Goal: Unclear

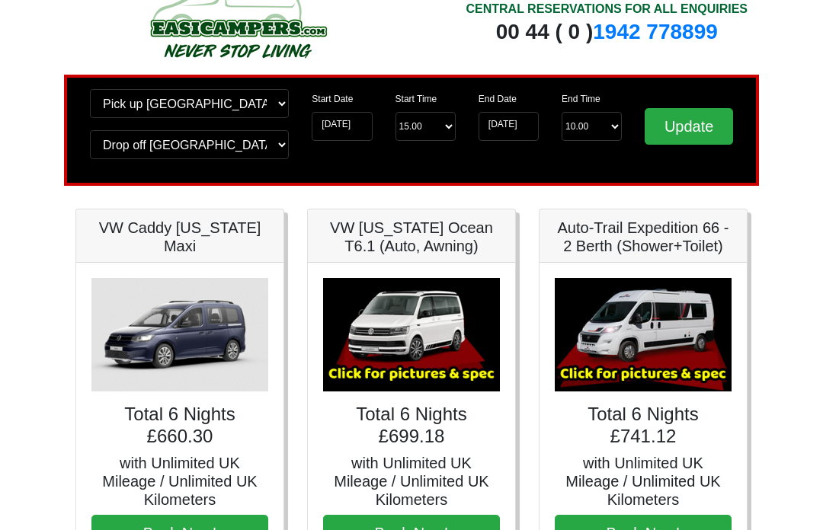
scroll to position [45, 0]
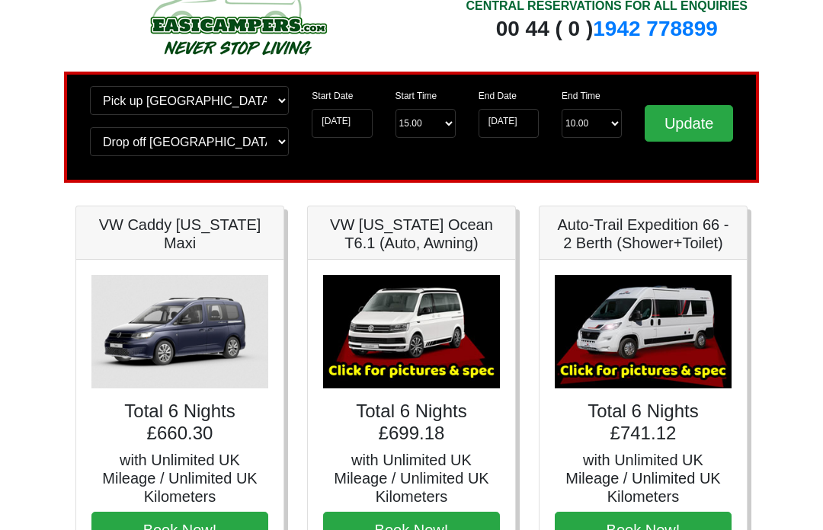
click at [643, 338] on img at bounding box center [643, 332] width 177 height 114
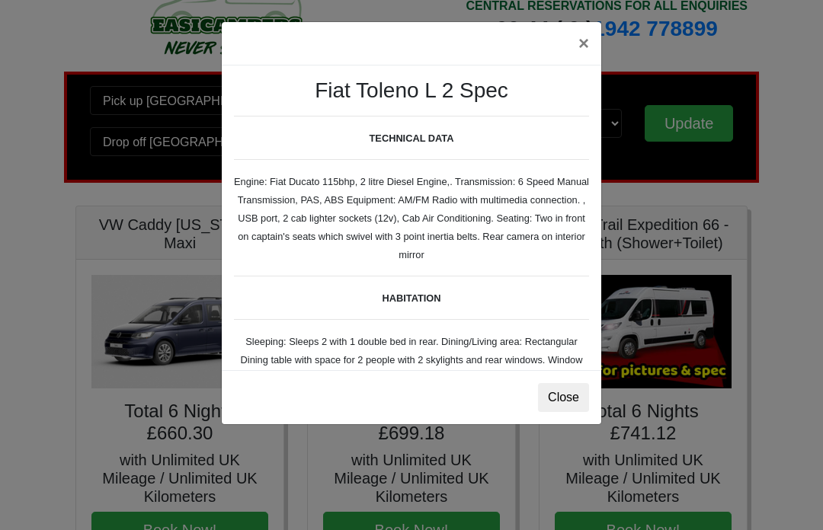
click at [562, 398] on button "Close" at bounding box center [563, 397] width 51 height 29
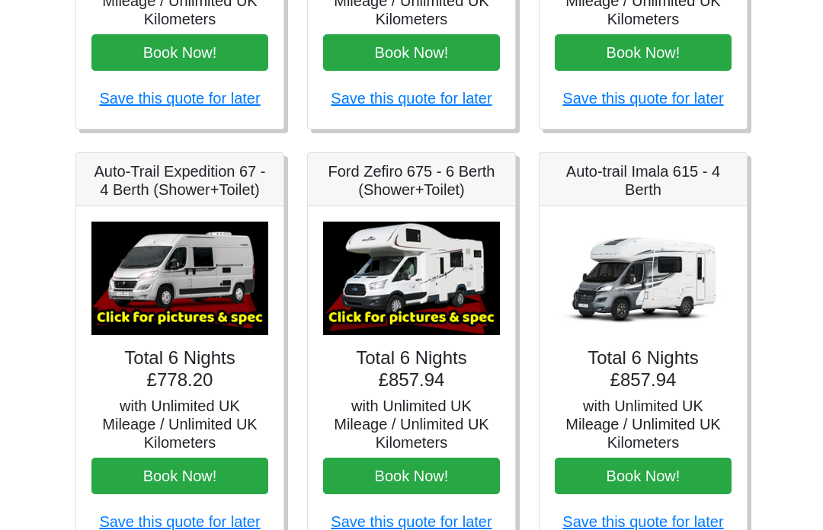
scroll to position [536, 0]
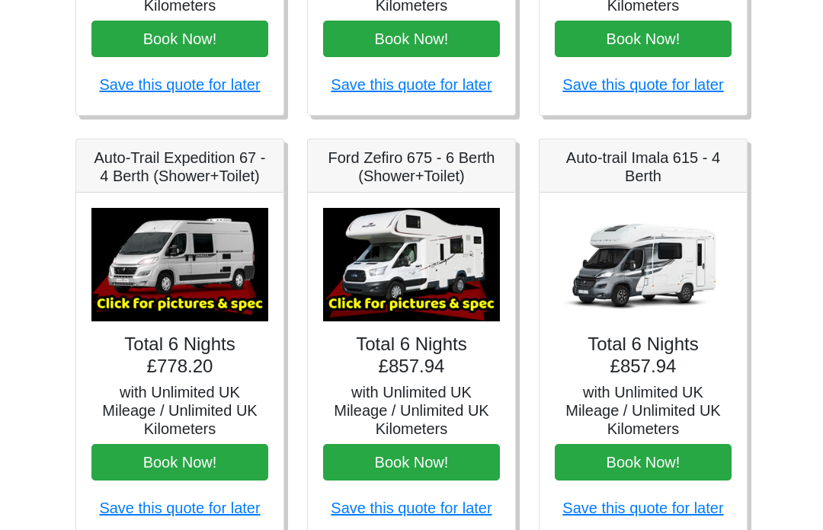
click at [201, 263] on img at bounding box center [179, 265] width 177 height 114
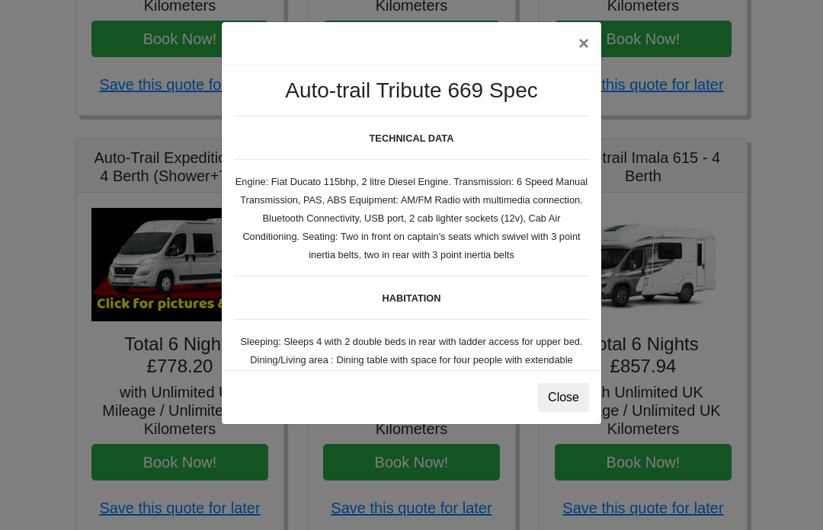
click at [565, 394] on button "Close" at bounding box center [563, 397] width 51 height 29
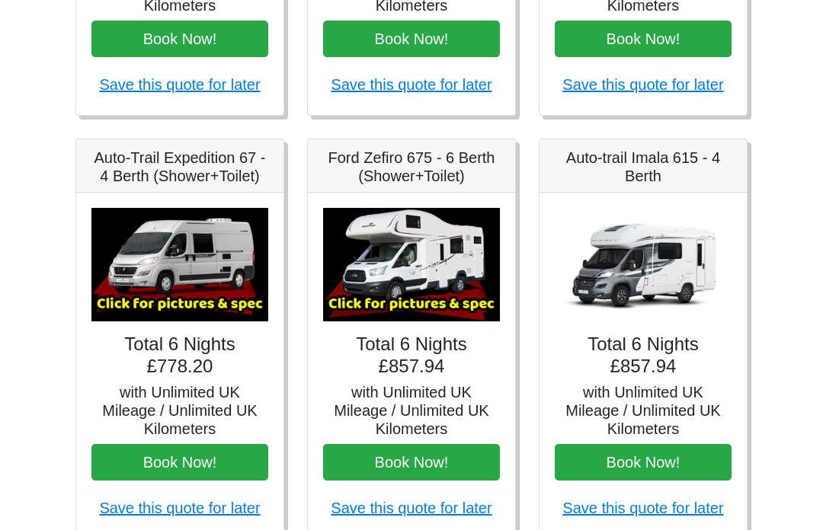
click at [651, 282] on img at bounding box center [643, 265] width 177 height 114
click at [648, 277] on img at bounding box center [643, 265] width 177 height 114
click at [662, 270] on img at bounding box center [643, 265] width 177 height 114
click at [673, 266] on img at bounding box center [643, 265] width 177 height 114
click at [675, 262] on img at bounding box center [643, 265] width 177 height 114
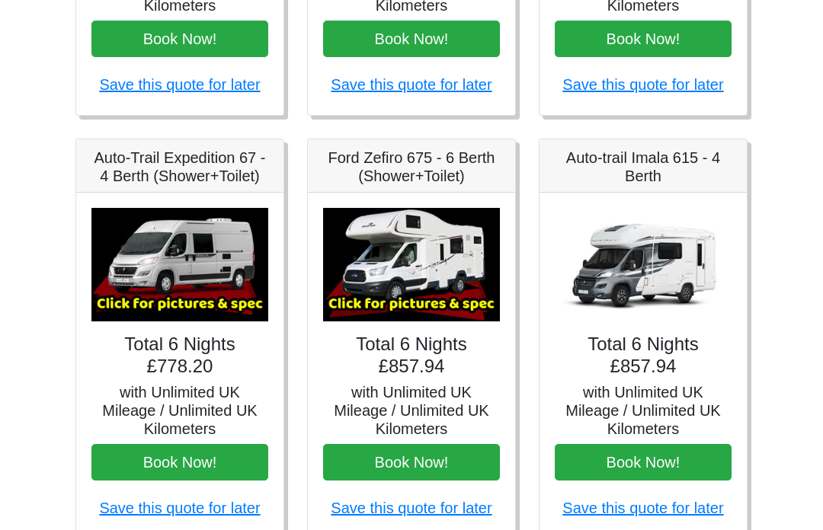
click at [437, 272] on img at bounding box center [411, 265] width 177 height 114
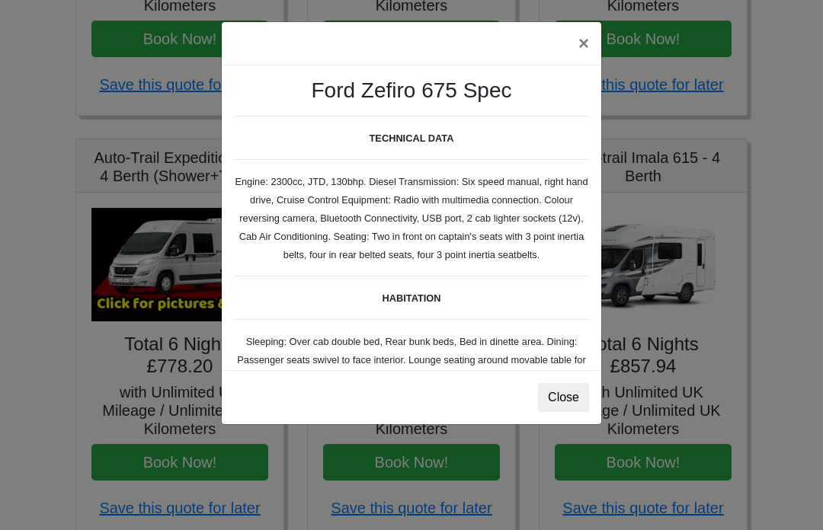
click at [566, 398] on button "Close" at bounding box center [563, 397] width 51 height 29
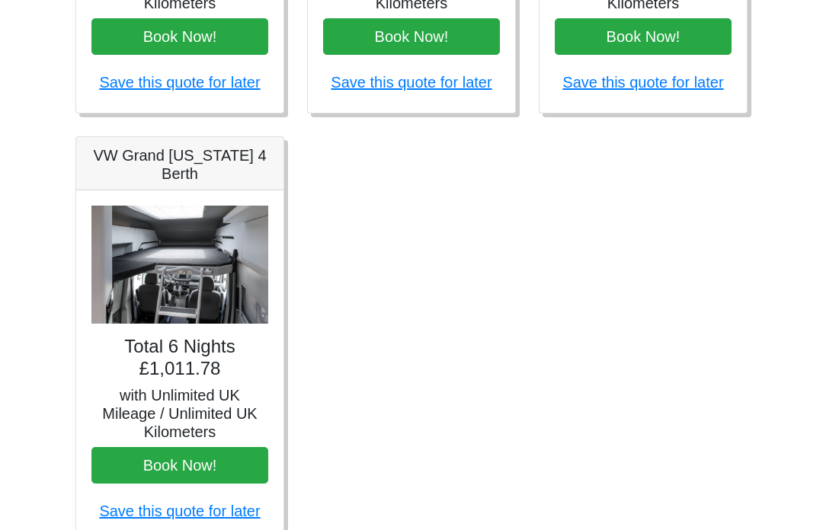
scroll to position [962, 0]
click at [204, 273] on img at bounding box center [179, 265] width 177 height 118
click at [178, 261] on img at bounding box center [179, 265] width 177 height 118
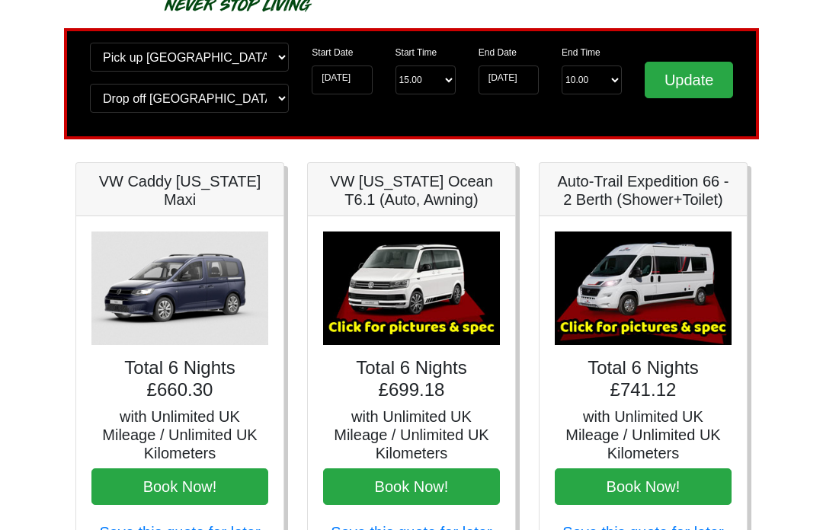
scroll to position [87, 0]
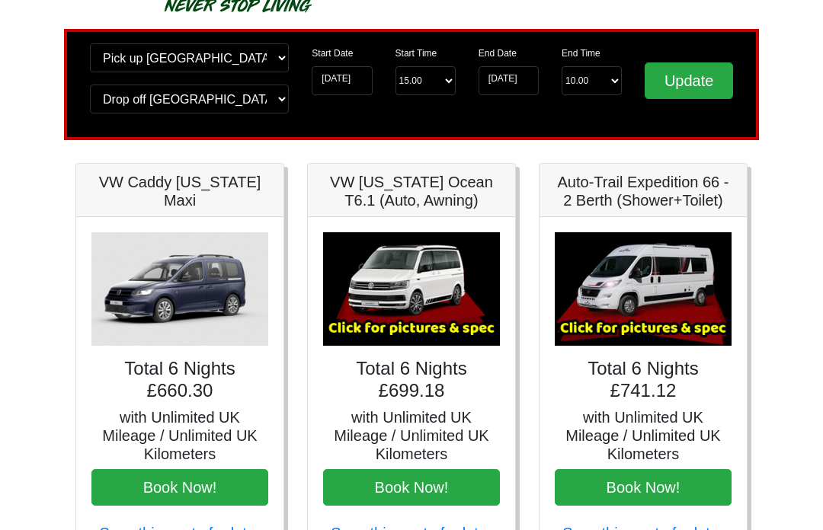
click at [664, 301] on img at bounding box center [643, 290] width 177 height 114
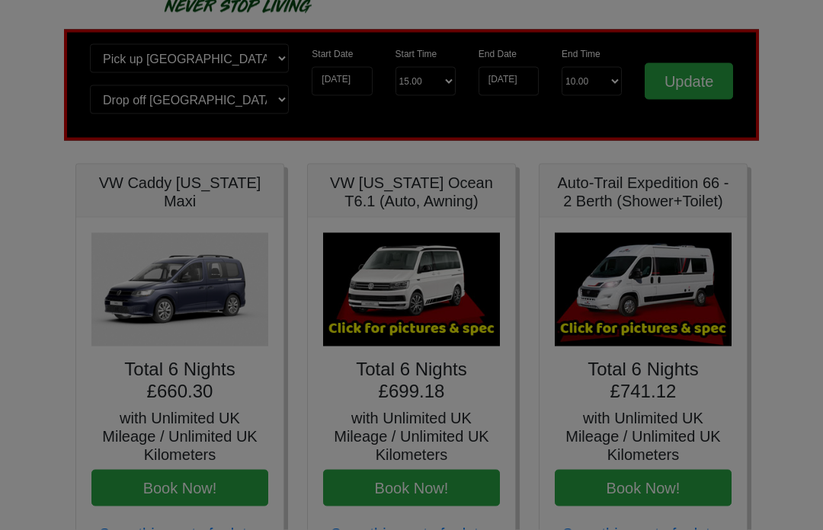
scroll to position [88, 0]
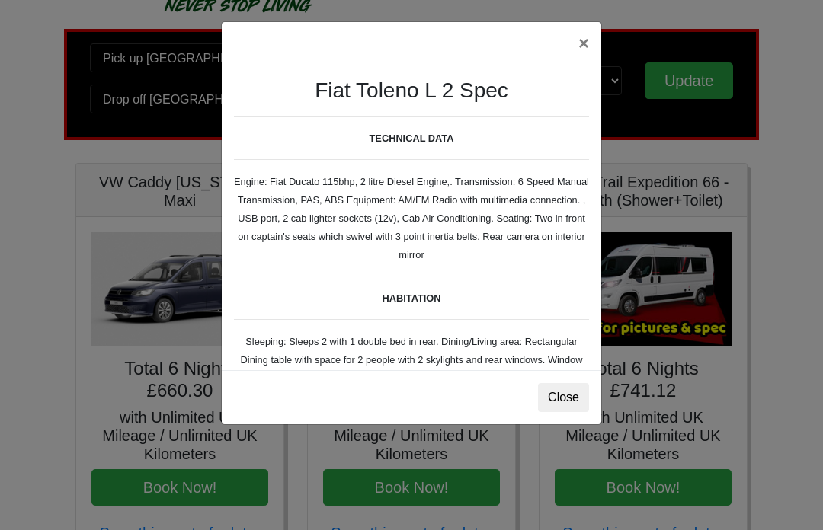
click at [567, 399] on button "Close" at bounding box center [563, 397] width 51 height 29
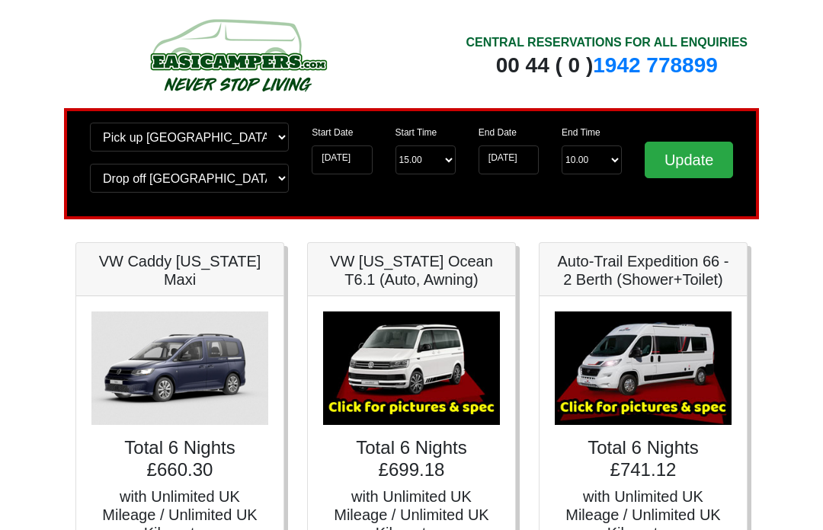
scroll to position [0, 0]
